Goal: Task Accomplishment & Management: Use online tool/utility

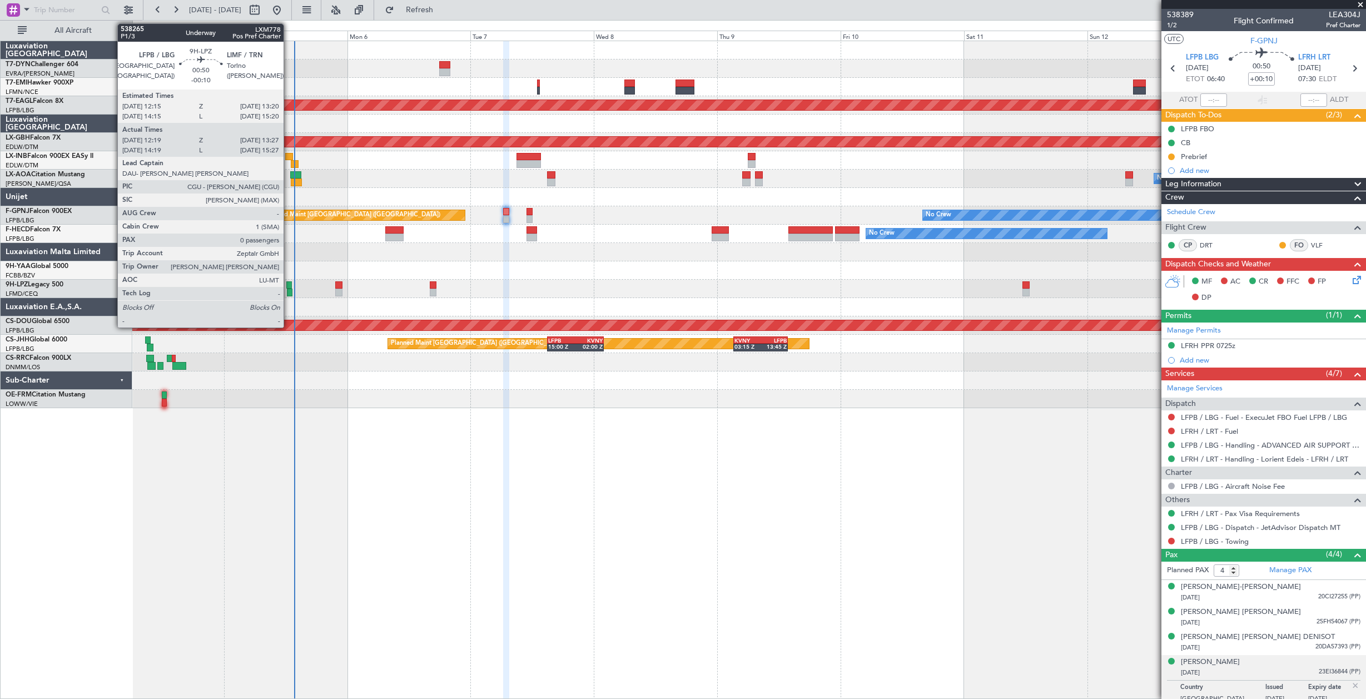
click at [289, 294] on div at bounding box center [290, 293] width 6 height 8
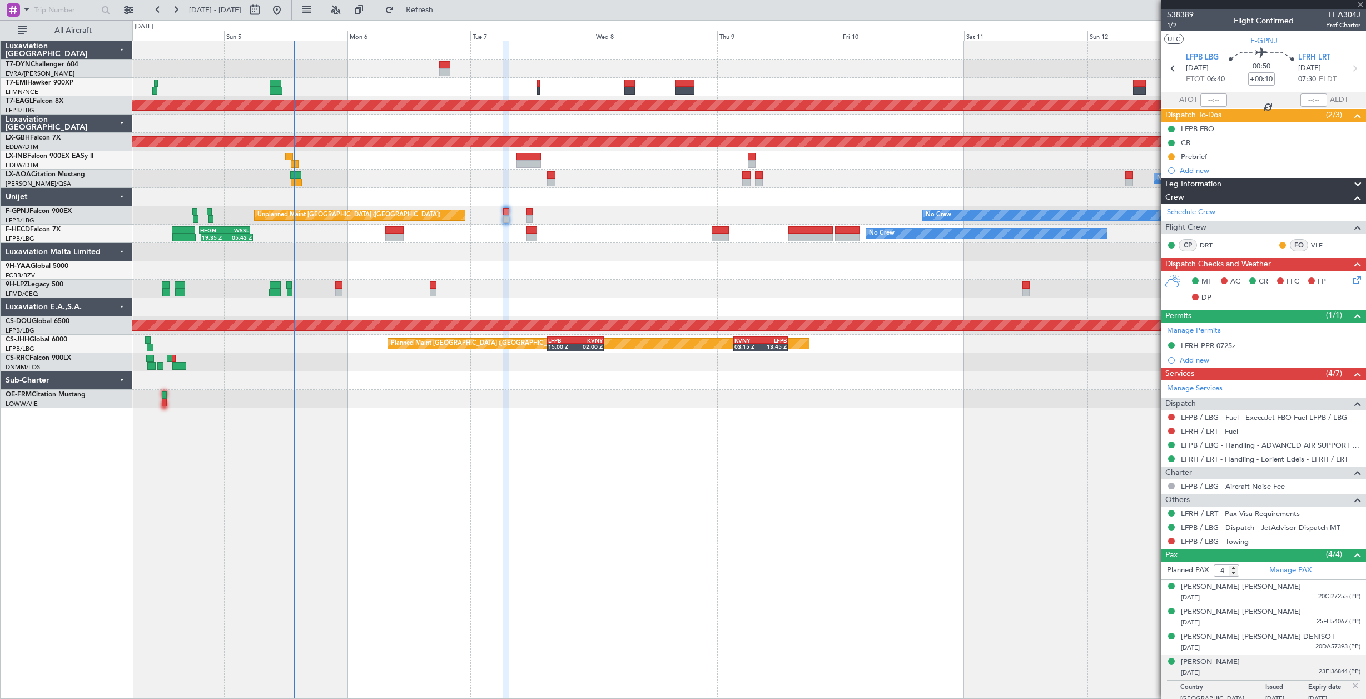
type input "-00:10"
type input "12:29"
type input "13:22"
type input "0"
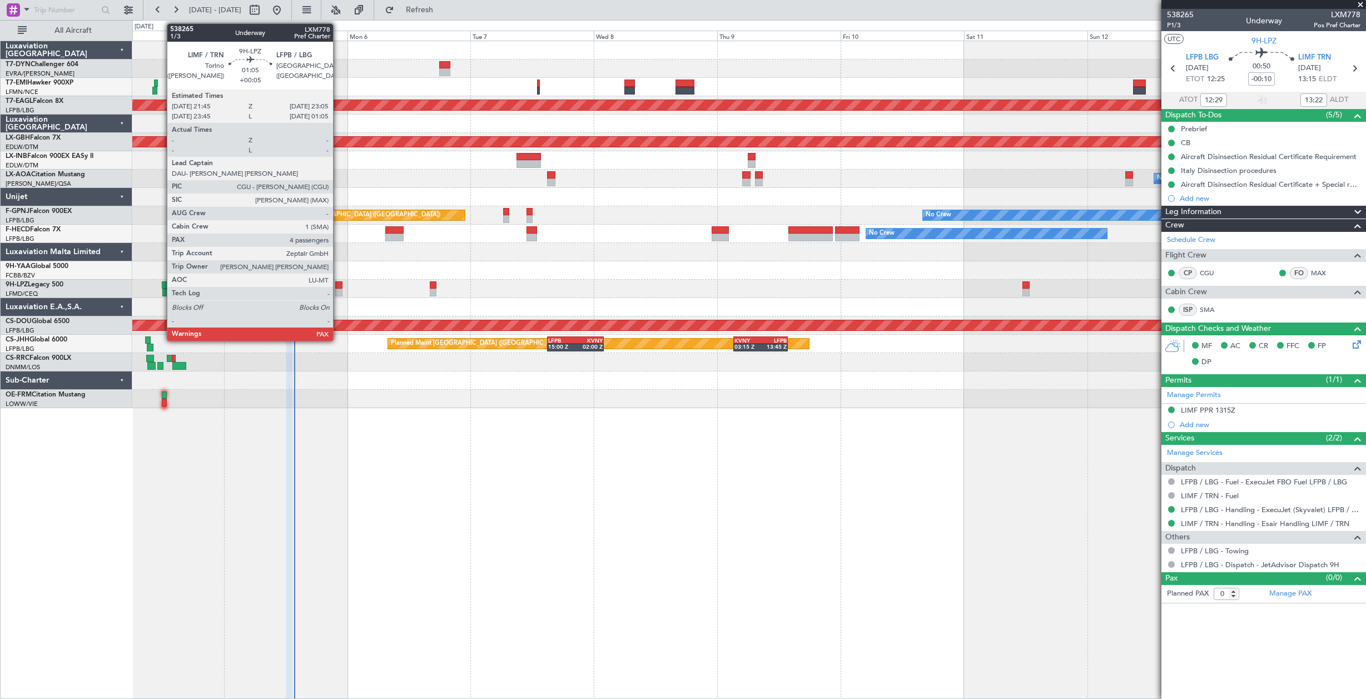
click at [338, 287] on div at bounding box center [338, 285] width 7 height 8
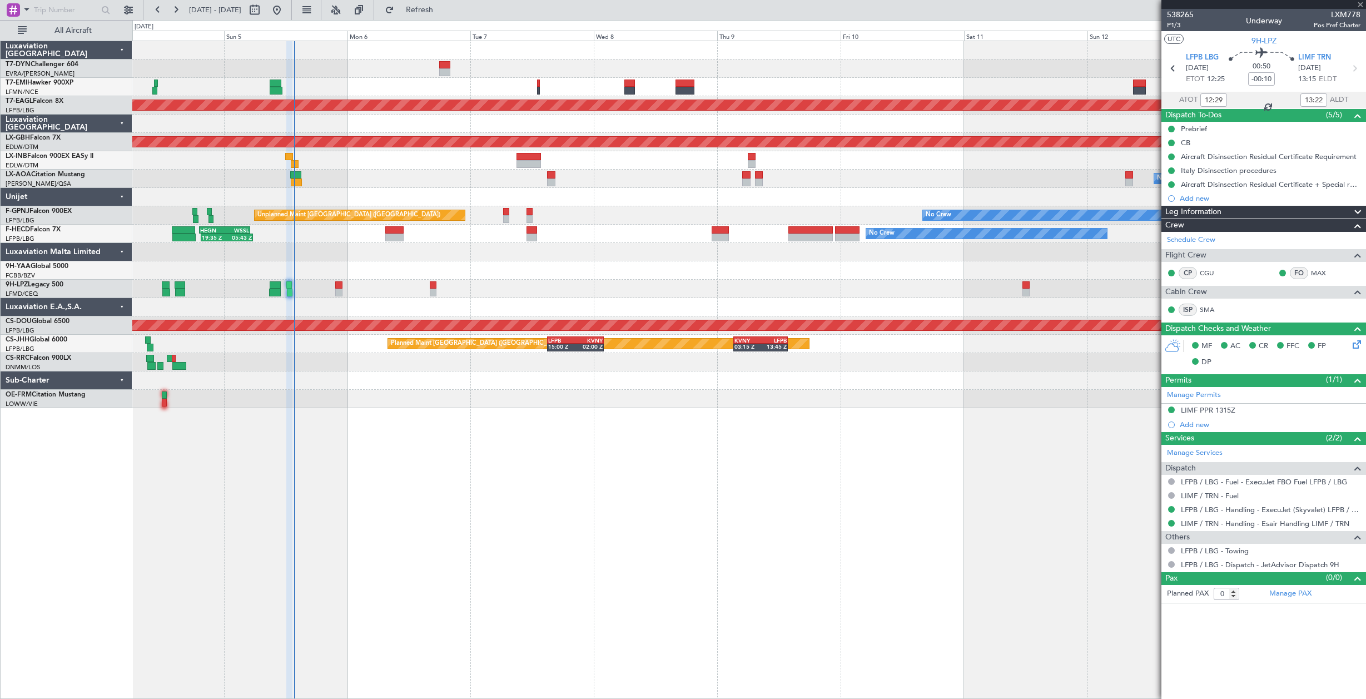
type input "+00:05"
type input "4"
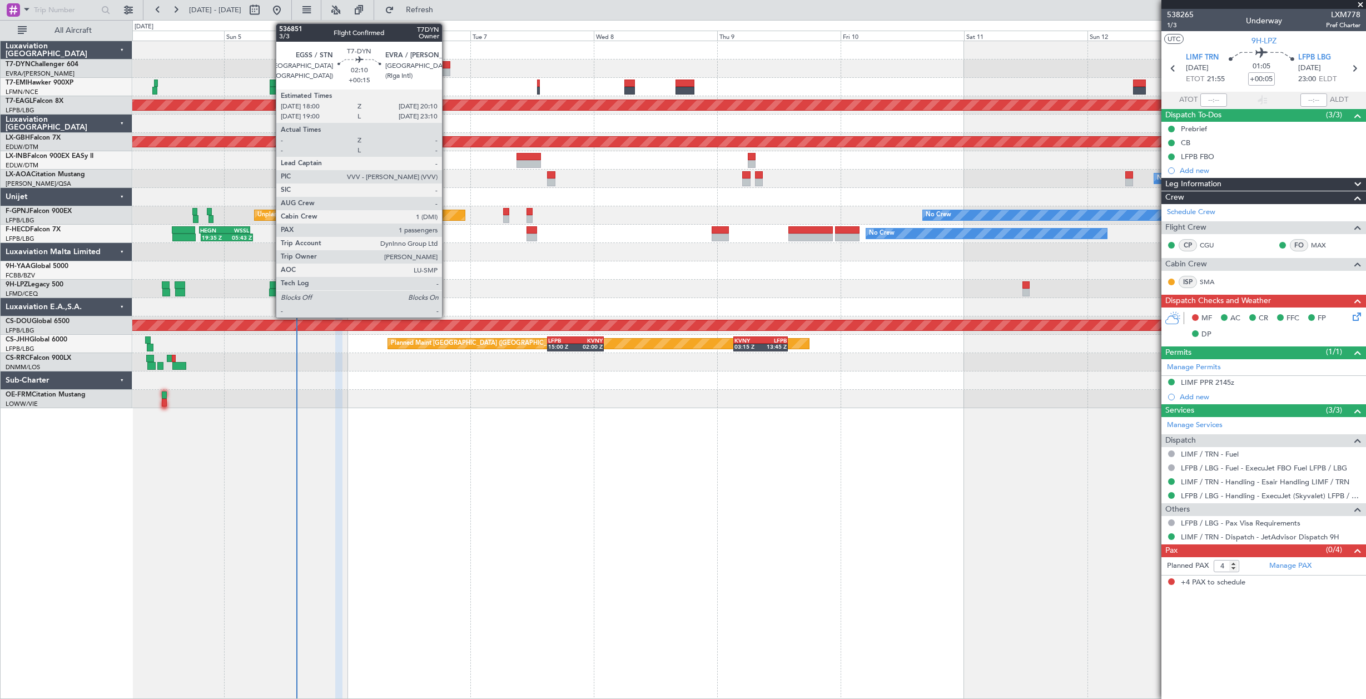
click at [447, 71] on div at bounding box center [445, 72] width 12 height 8
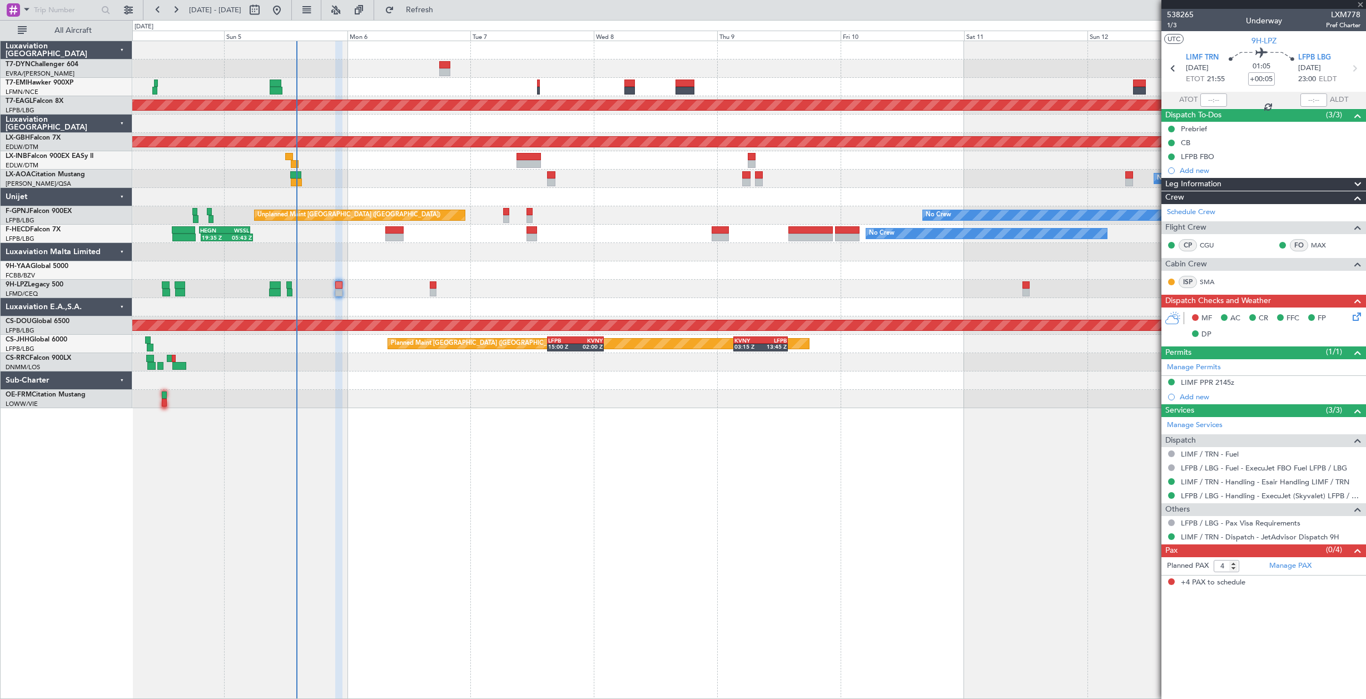
type input "+00:15"
type input "1"
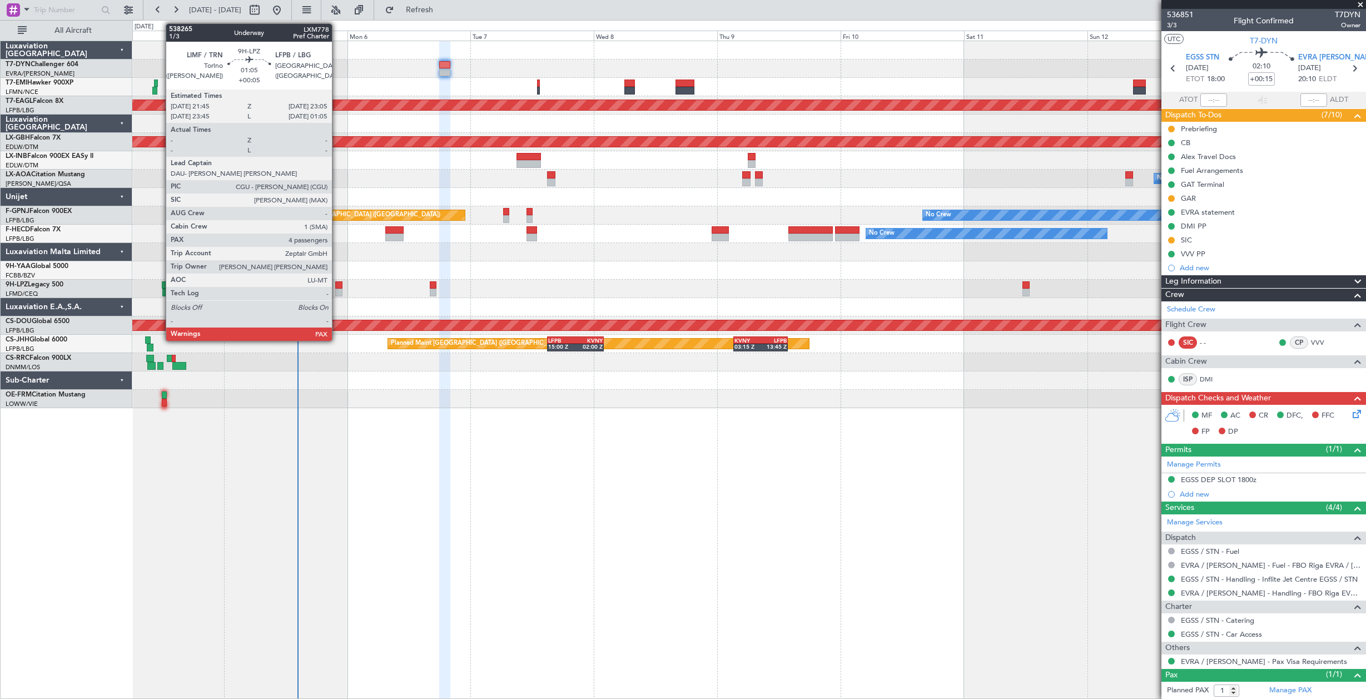
click at [337, 286] on div at bounding box center [338, 285] width 7 height 8
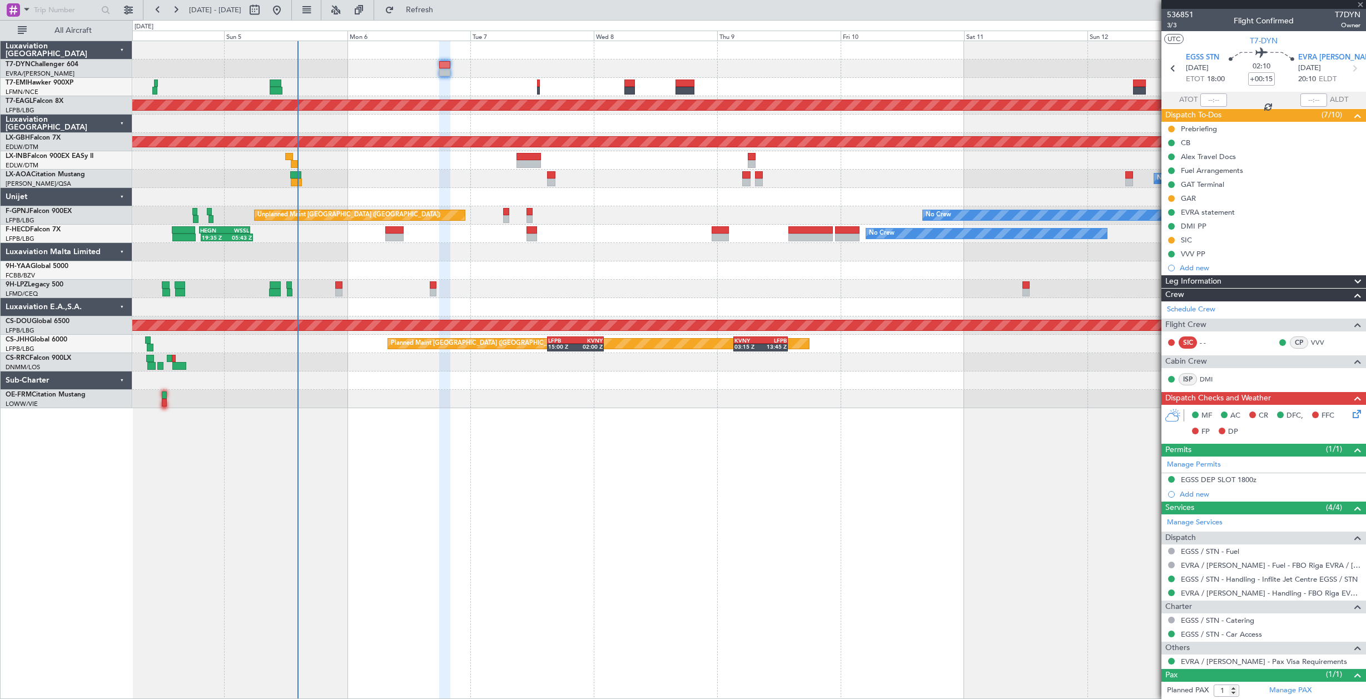
type input "+00:05"
type input "4"
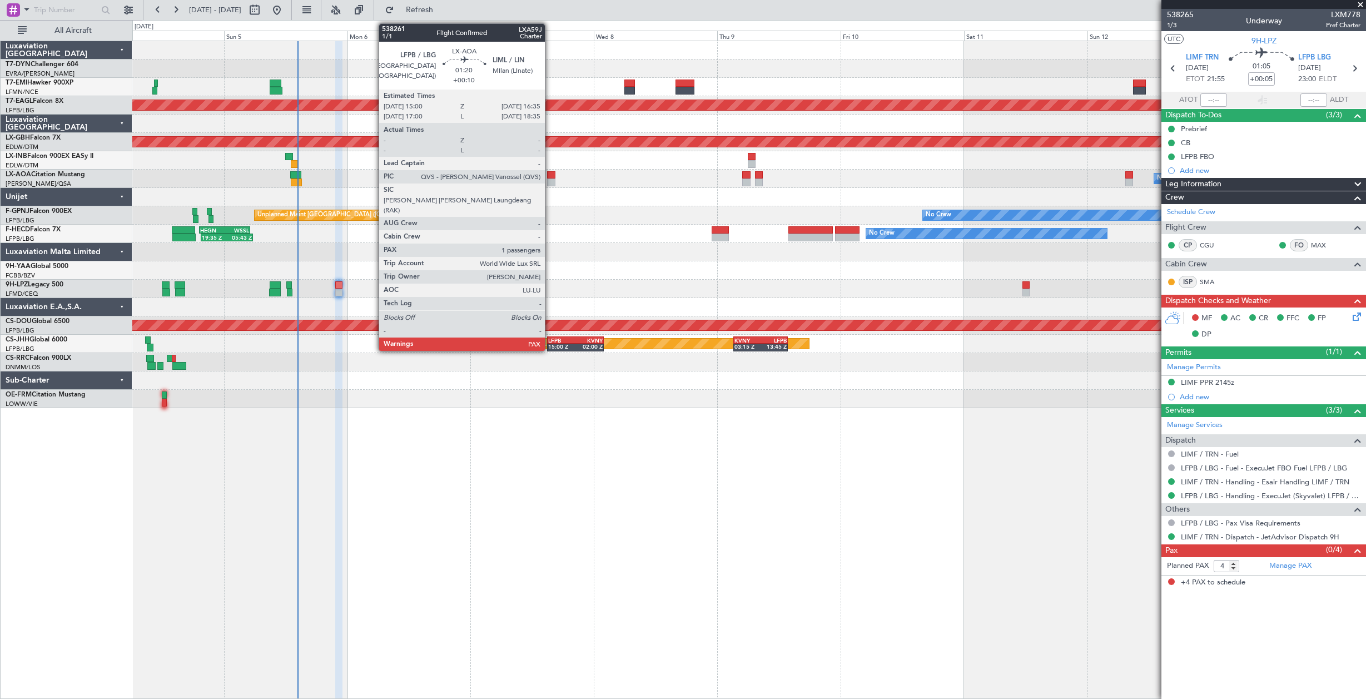
click at [548, 176] on div at bounding box center [551, 175] width 8 height 8
type input "+00:10"
type input "1"
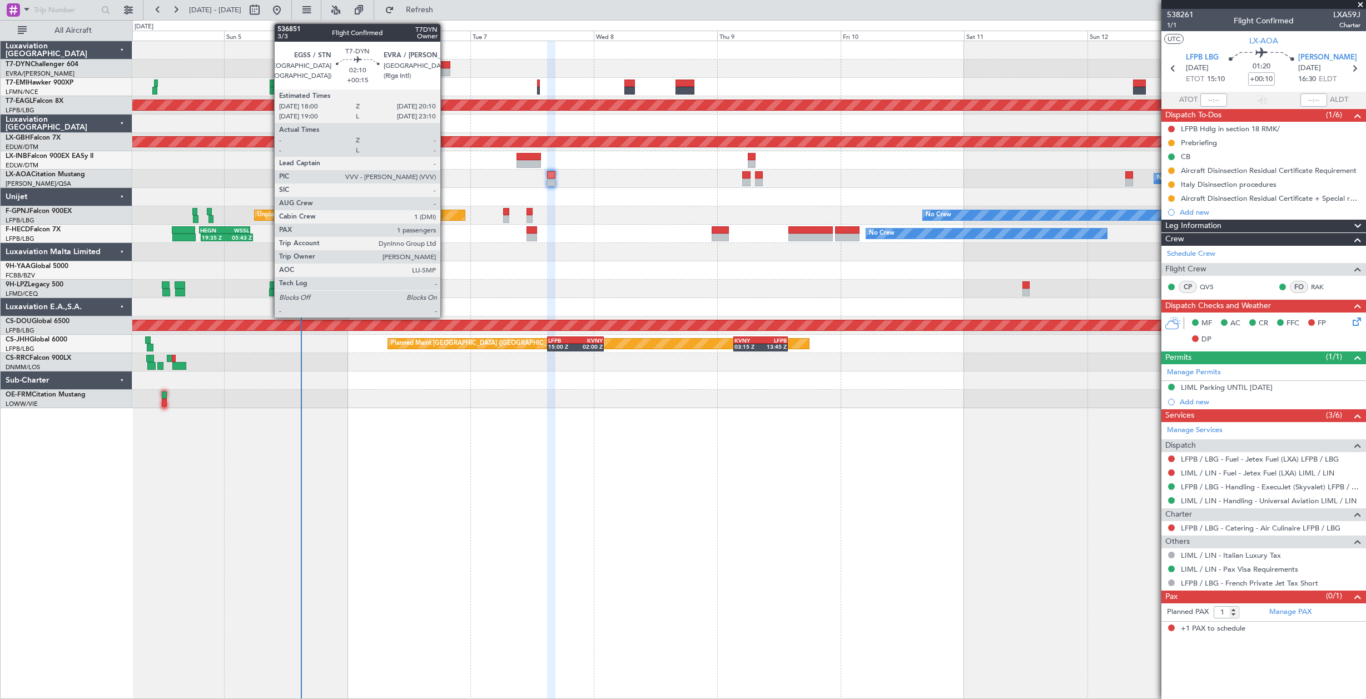
click at [445, 66] on div at bounding box center [445, 65] width 12 height 8
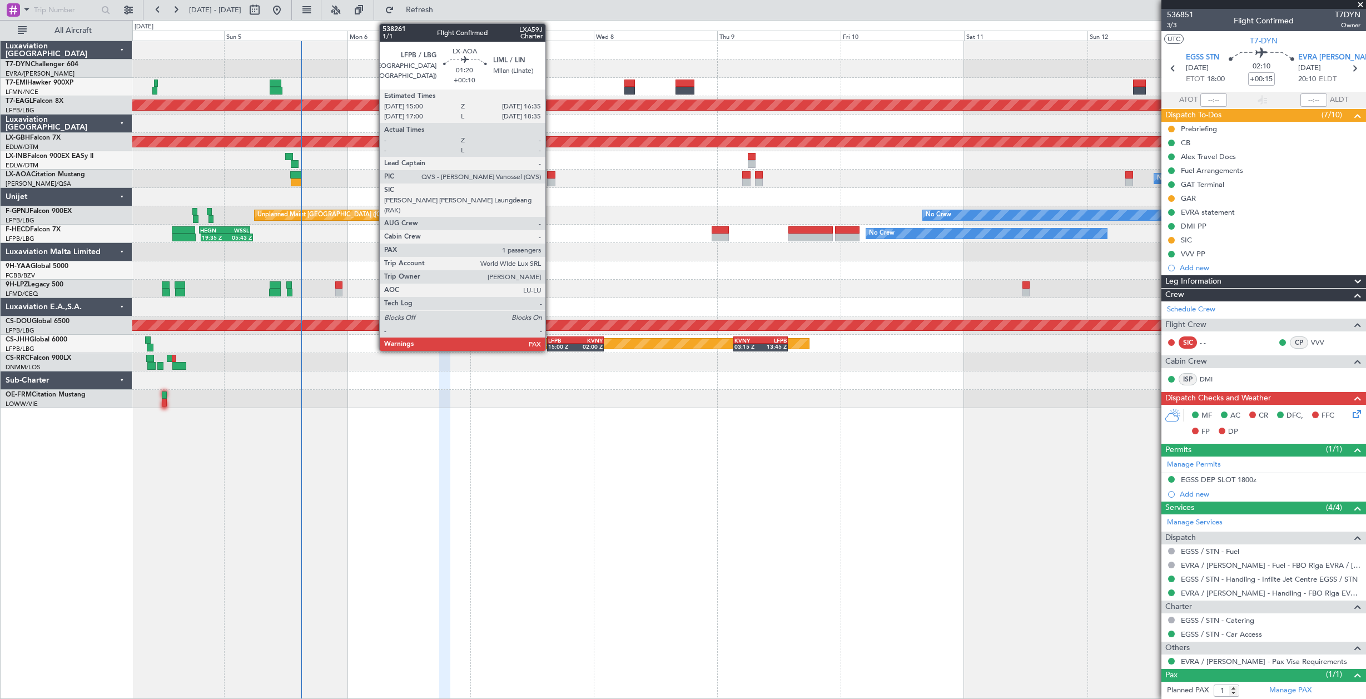
click at [550, 180] on div at bounding box center [551, 182] width 8 height 8
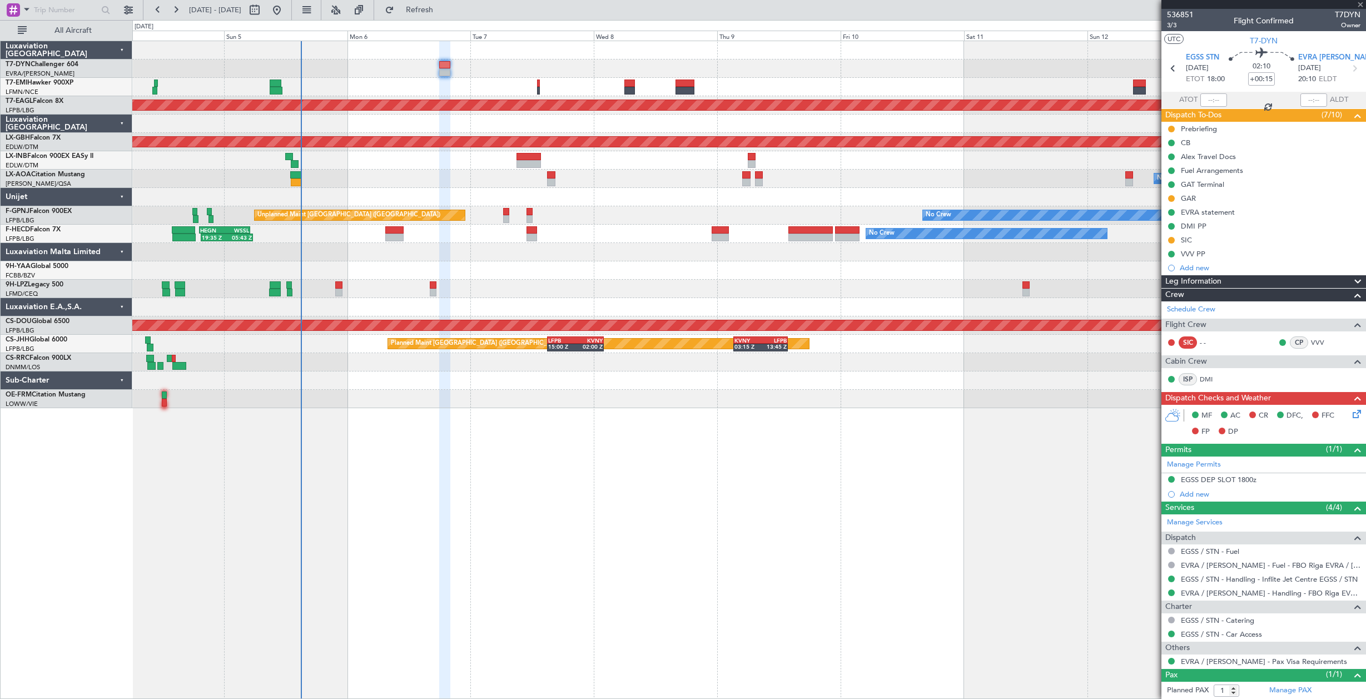
type input "+00:10"
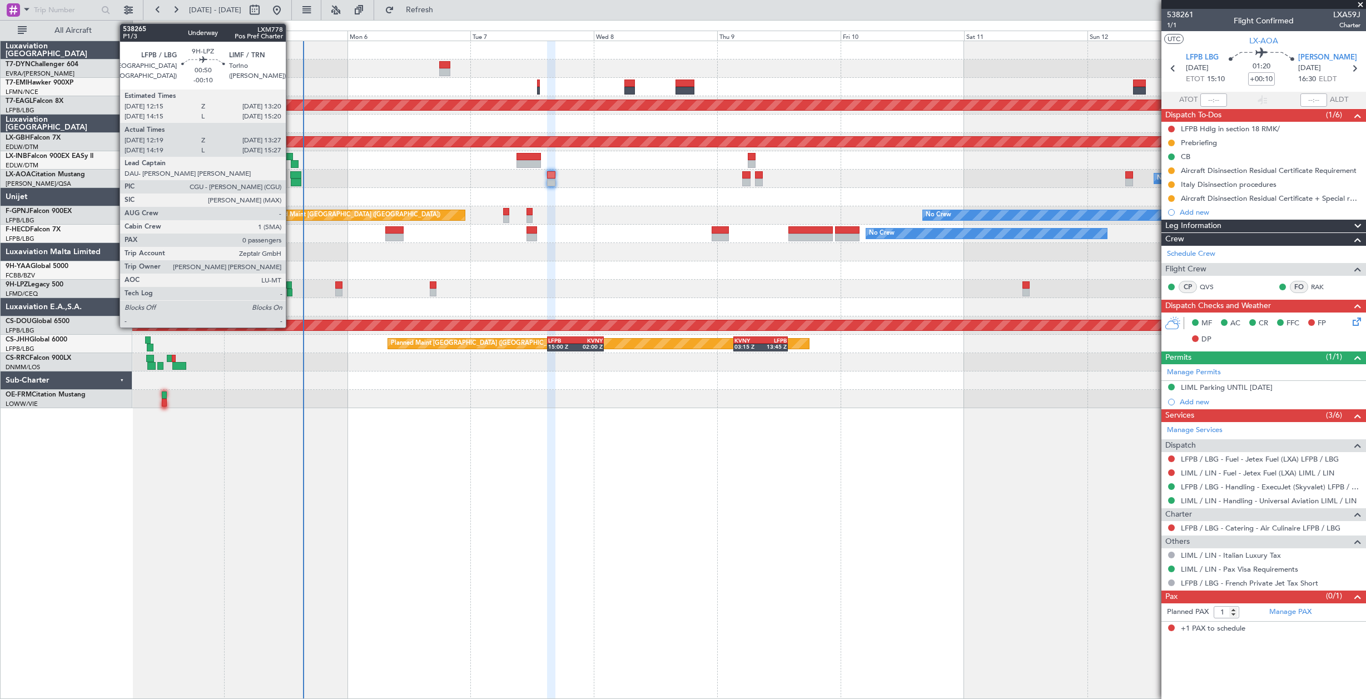
click at [291, 290] on div at bounding box center [290, 293] width 6 height 8
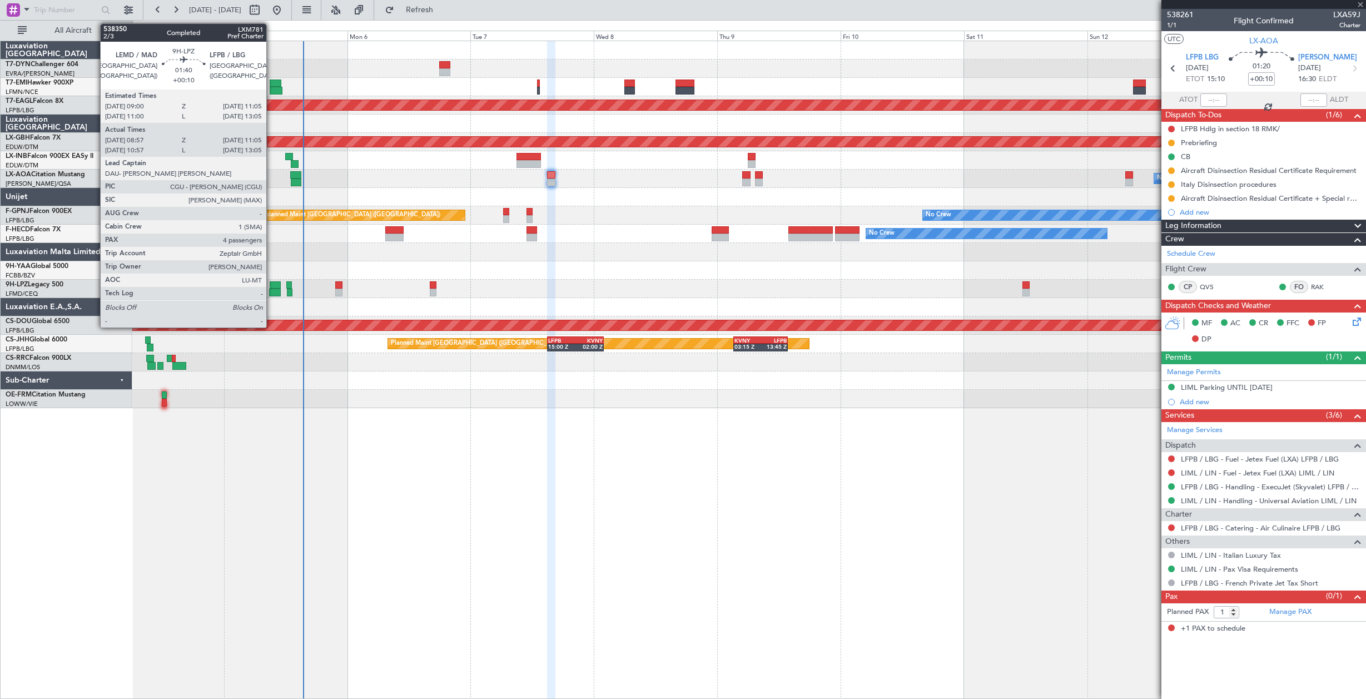
type input "-00:10"
type input "12:29"
type input "13:22"
type input "0"
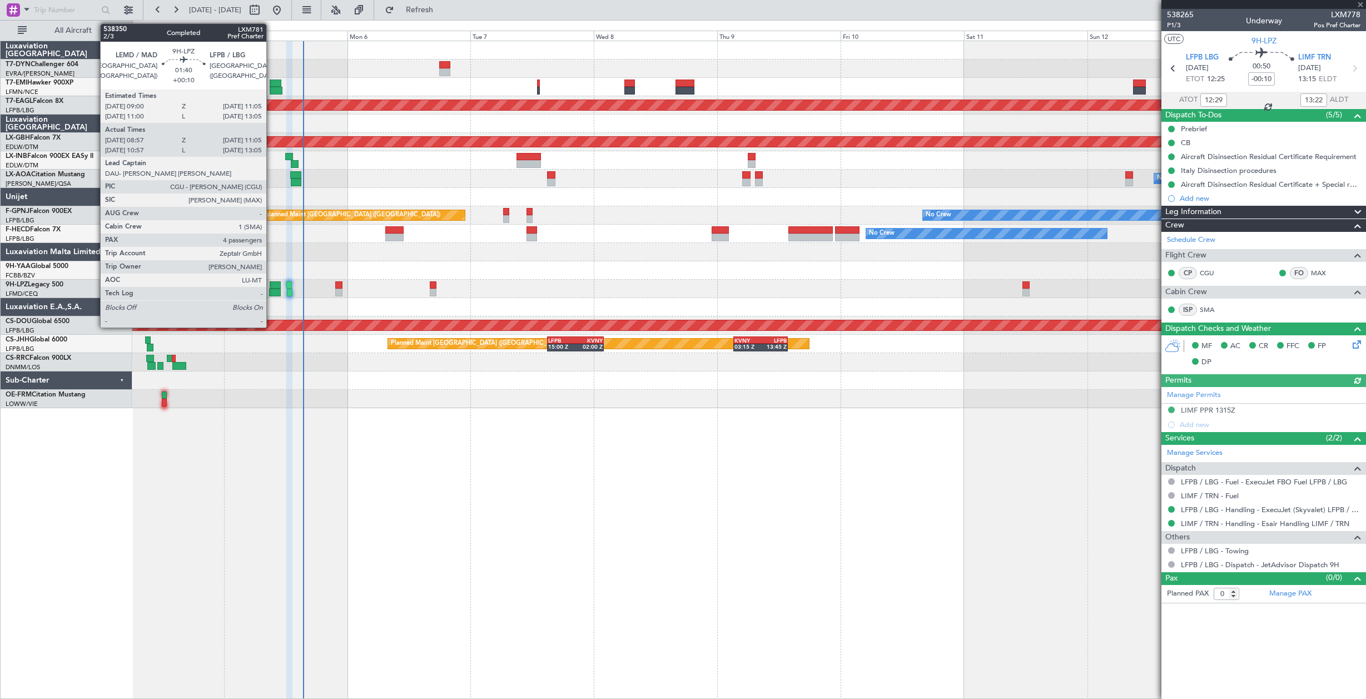
click at [271, 286] on div at bounding box center [275, 285] width 11 height 8
type input "+00:10"
type input "09:17"
type input "11:00"
type input "4"
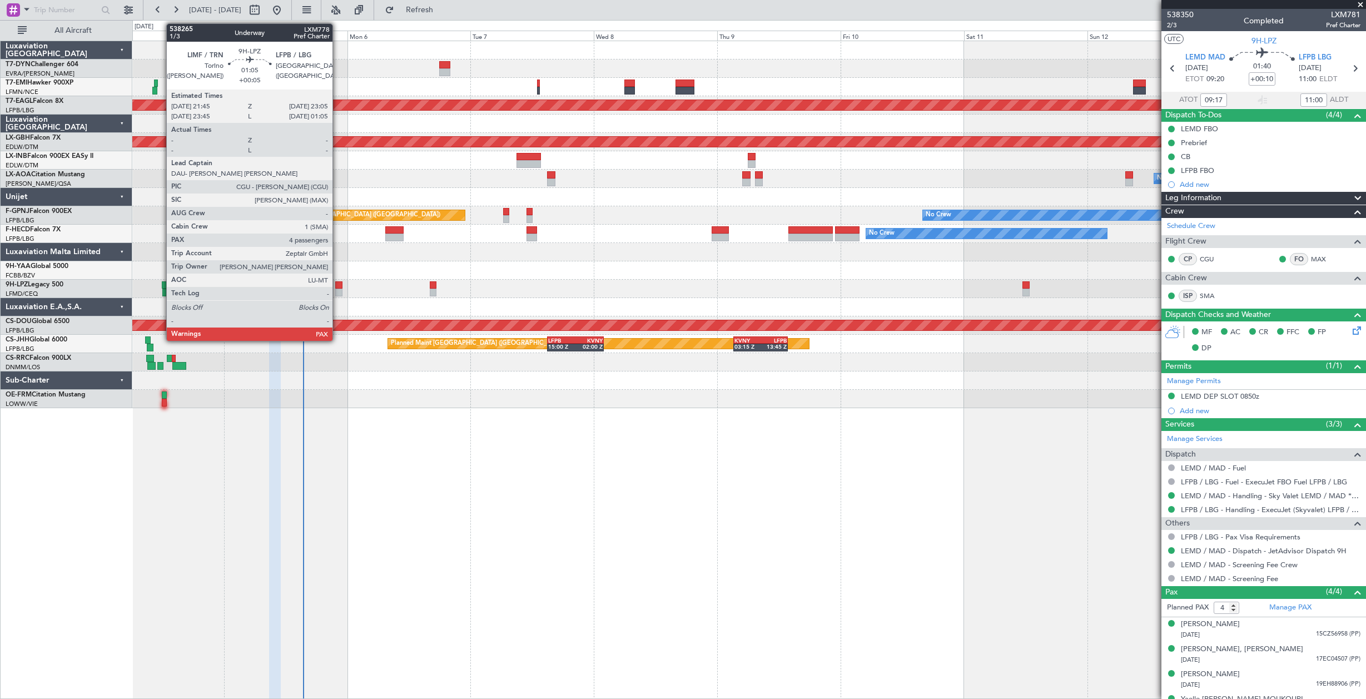
click at [337, 291] on div at bounding box center [338, 293] width 7 height 8
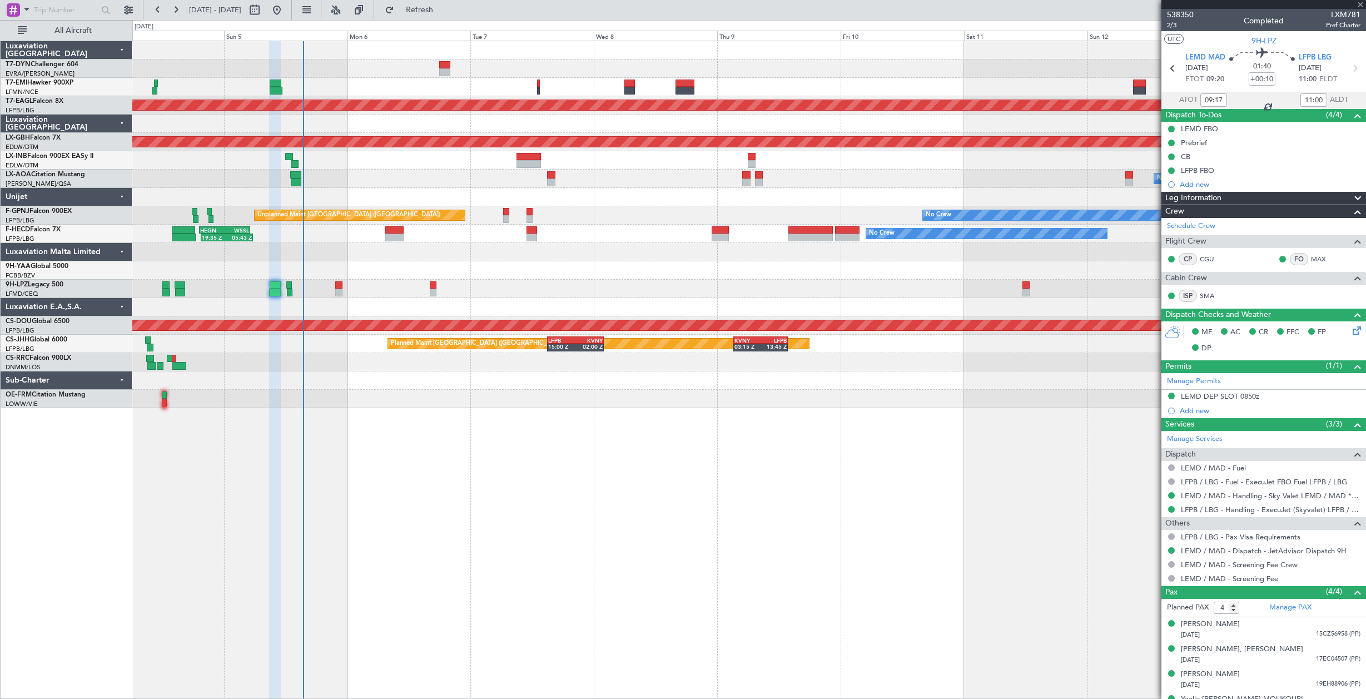
type input "+00:05"
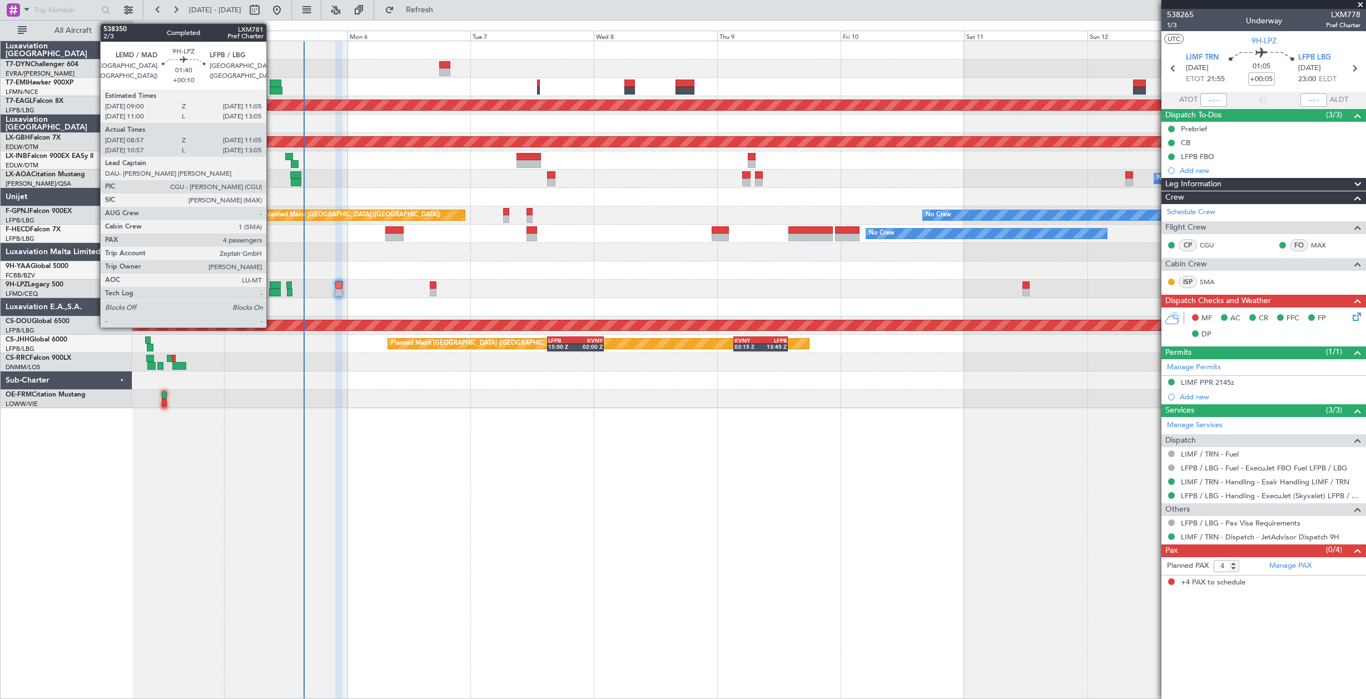
click at [271, 287] on div at bounding box center [275, 285] width 11 height 8
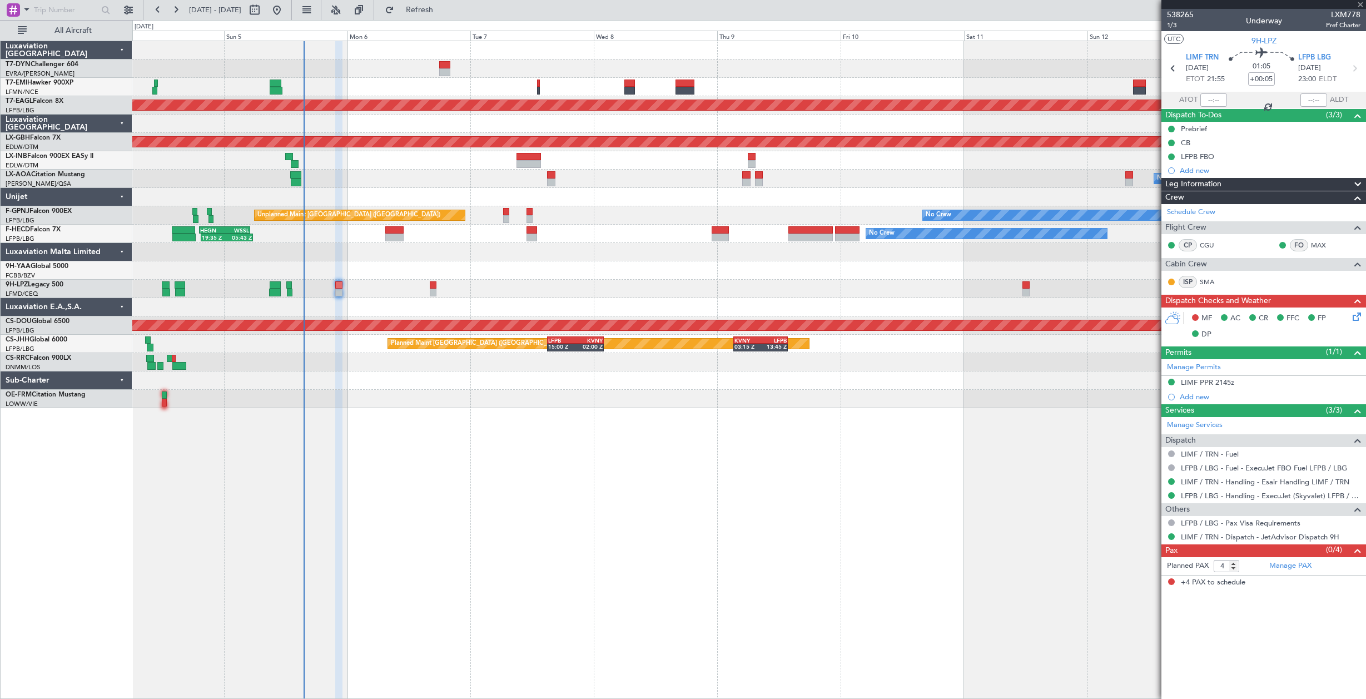
type input "+00:10"
type input "09:17"
type input "11:00"
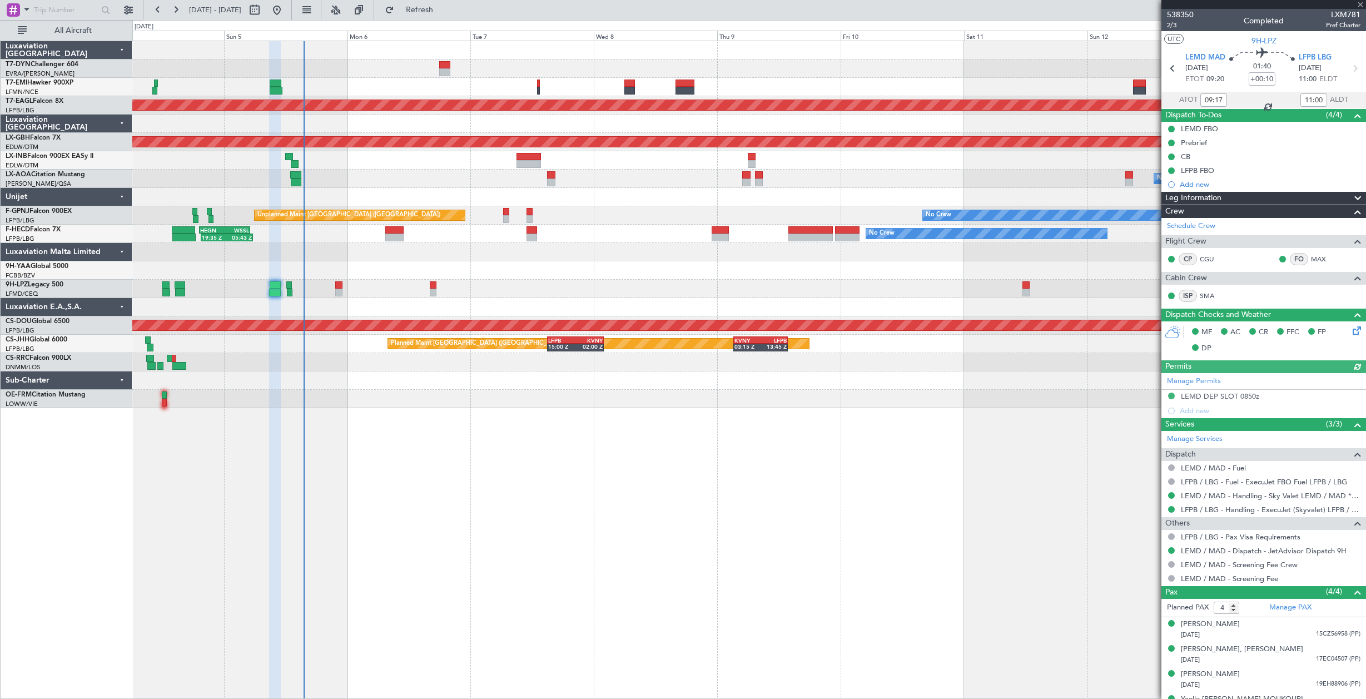
scroll to position [18, 0]
